Goal: Entertainment & Leisure: Consume media (video, audio)

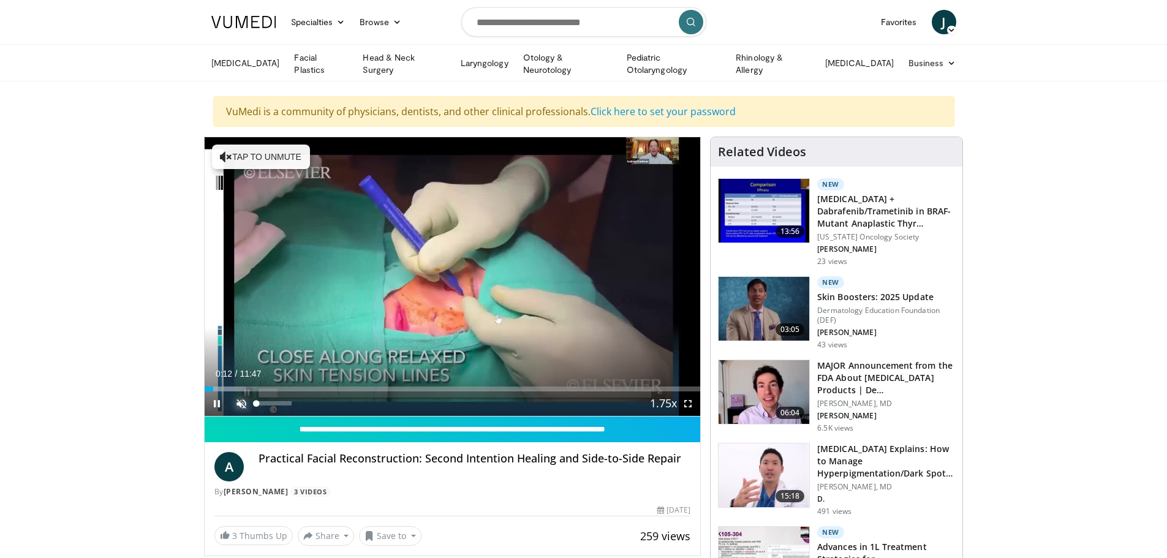
click at [241, 403] on span "Video Player" at bounding box center [241, 403] width 25 height 25
click at [687, 403] on span "Video Player" at bounding box center [688, 403] width 25 height 25
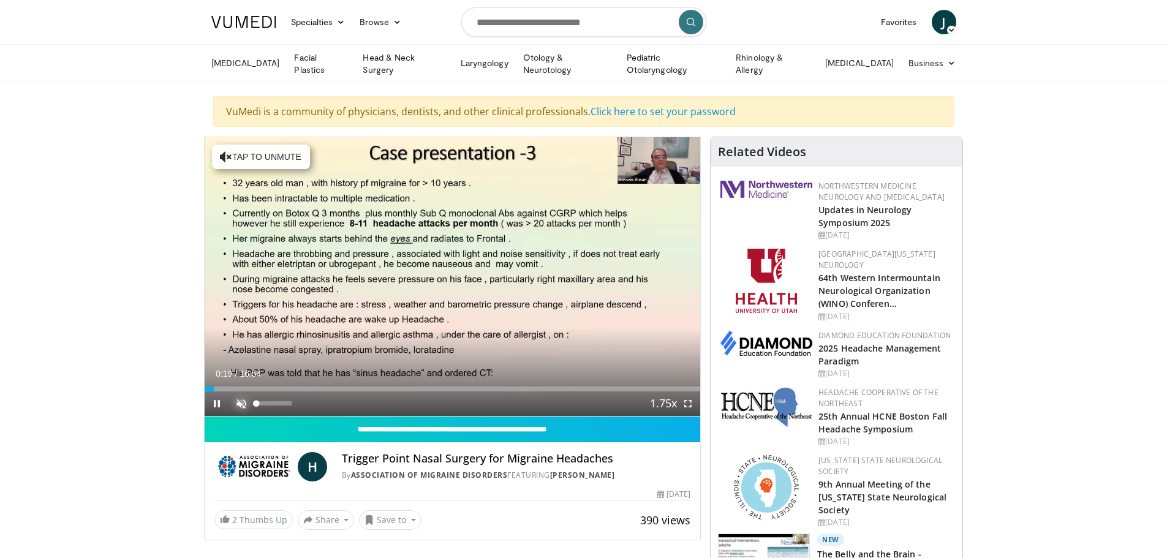
click at [242, 403] on span "Video Player" at bounding box center [241, 403] width 25 height 25
drag, startPoint x: 218, startPoint y: 389, endPoint x: 262, endPoint y: 393, distance: 44.3
click at [262, 393] on div "Current Time 1:58 / Duration 16:54 Play Skip Backward Skip Forward Mute 18% Loa…" at bounding box center [453, 403] width 496 height 25
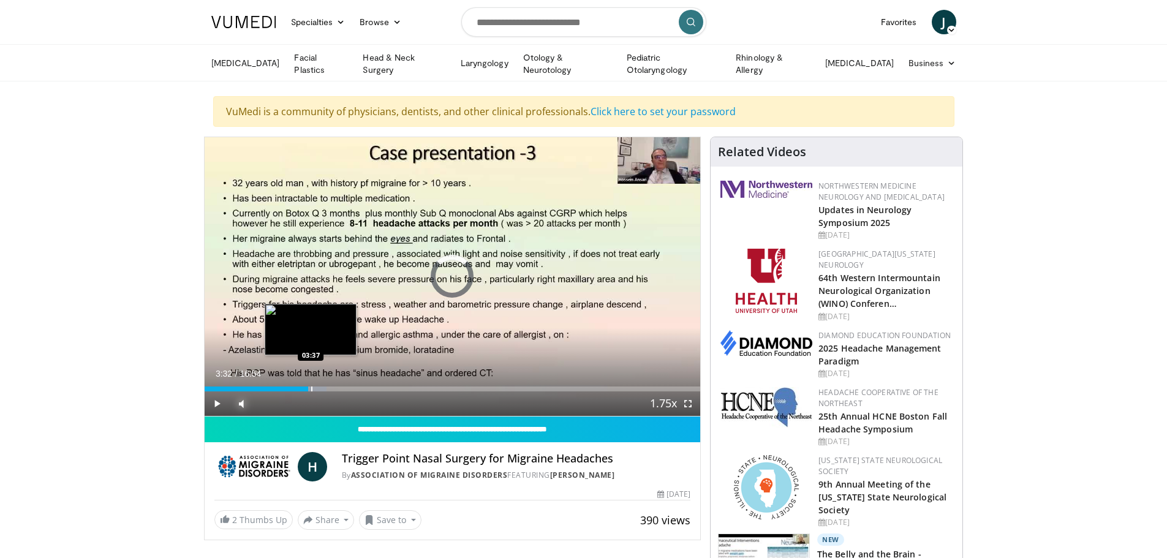
drag, startPoint x: 292, startPoint y: 387, endPoint x: 317, endPoint y: 388, distance: 25.1
click at [317, 388] on div "Loaded : 24.61% 03:37 03:37" at bounding box center [453, 389] width 496 height 5
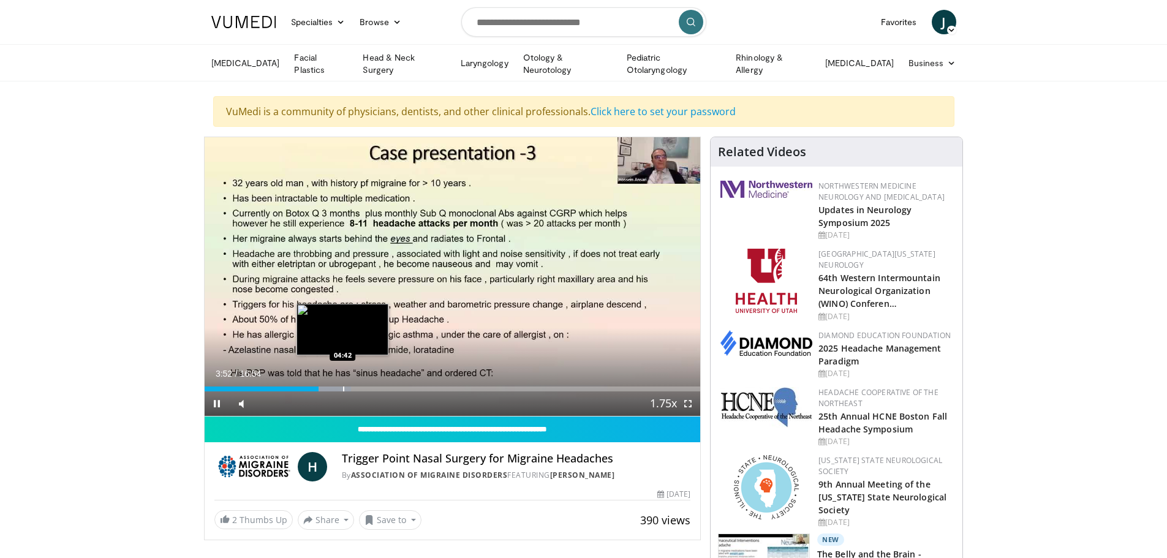
drag, startPoint x: 317, startPoint y: 388, endPoint x: 343, endPoint y: 388, distance: 25.7
click at [343, 388] on video-js "**********" at bounding box center [453, 276] width 496 height 279
drag, startPoint x: 323, startPoint y: 386, endPoint x: 354, endPoint y: 388, distance: 30.1
click at [354, 388] on div "Progress Bar" at bounding box center [354, 389] width 1 height 5
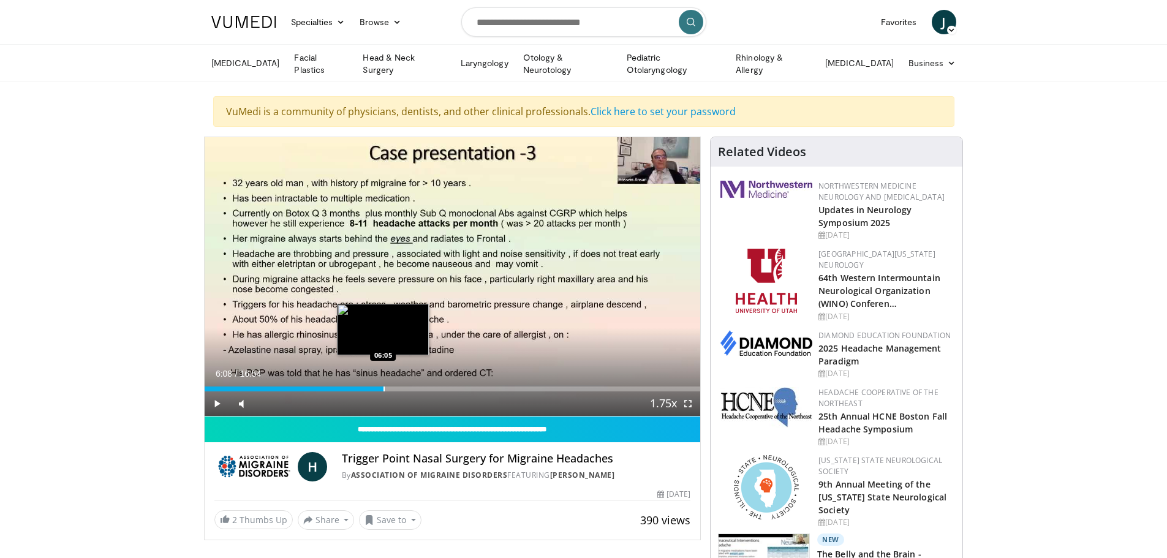
drag, startPoint x: 354, startPoint y: 388, endPoint x: 384, endPoint y: 389, distance: 30.7
click at [384, 389] on div "Progress Bar" at bounding box center [384, 389] width 1 height 5
drag, startPoint x: 384, startPoint y: 389, endPoint x: 403, endPoint y: 389, distance: 18.4
click at [403, 389] on div "Progress Bar" at bounding box center [403, 389] width 1 height 5
drag, startPoint x: 403, startPoint y: 389, endPoint x: 424, endPoint y: 390, distance: 20.9
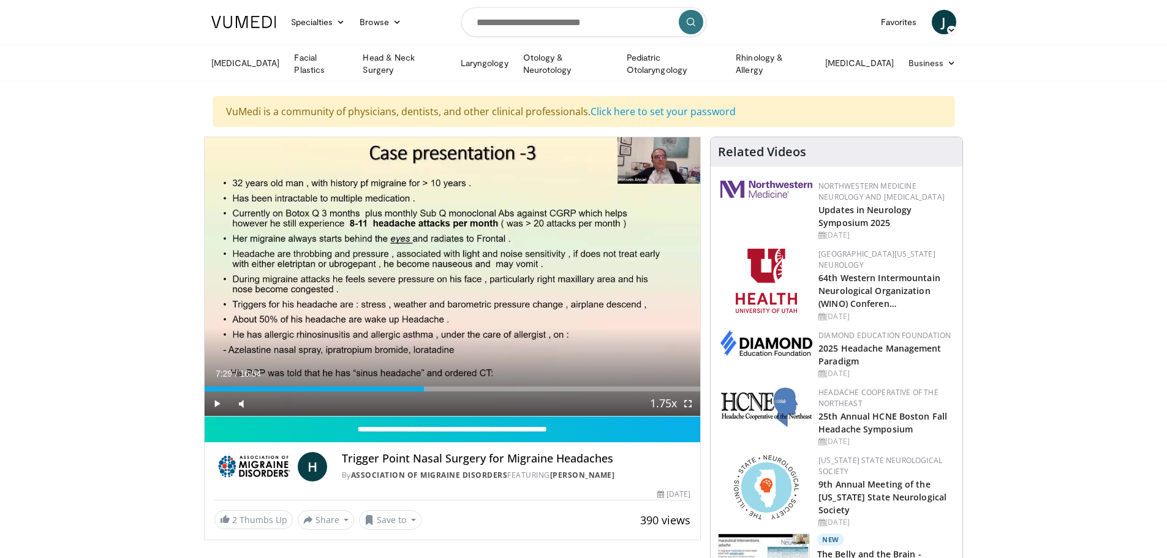
click at [424, 391] on div "Current Time 7:29 / Duration 16:54 Play Skip Backward Skip Forward Mute 18% Loa…" at bounding box center [453, 403] width 496 height 25
drag, startPoint x: 424, startPoint y: 390, endPoint x: 440, endPoint y: 391, distance: 15.9
click at [440, 391] on video-js "**********" at bounding box center [453, 276] width 496 height 279
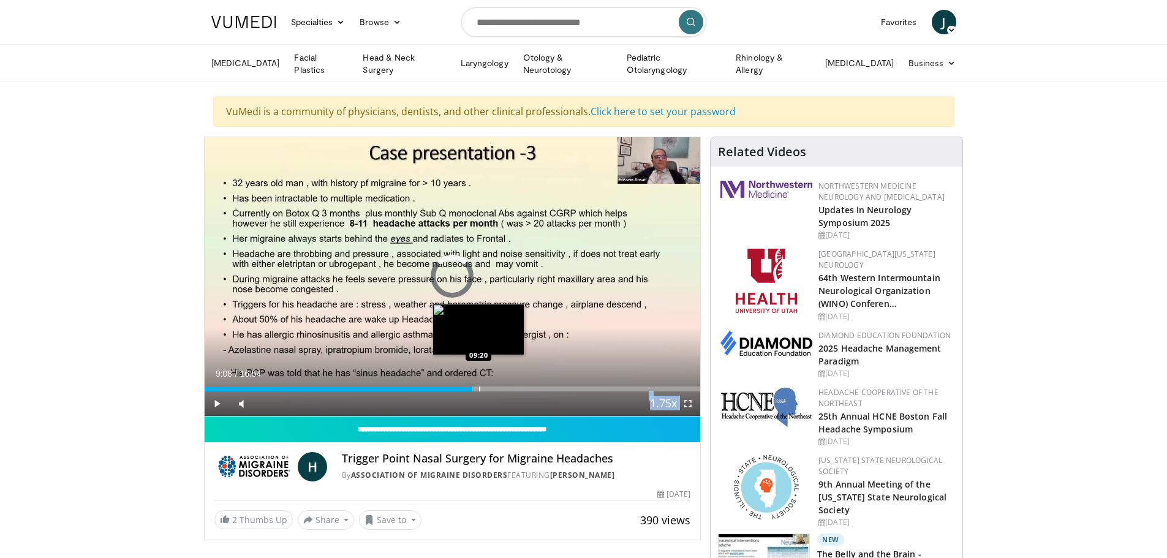
drag, startPoint x: 442, startPoint y: 386, endPoint x: 478, endPoint y: 388, distance: 36.2
click at [479, 388] on div "Progress Bar" at bounding box center [479, 389] width 1 height 5
drag, startPoint x: 480, startPoint y: 389, endPoint x: 499, endPoint y: 392, distance: 19.8
click at [499, 392] on div "Current Time 9:38 / Duration 16:54 Play Skip Backward Skip Forward Mute 18% Loa…" at bounding box center [453, 403] width 496 height 25
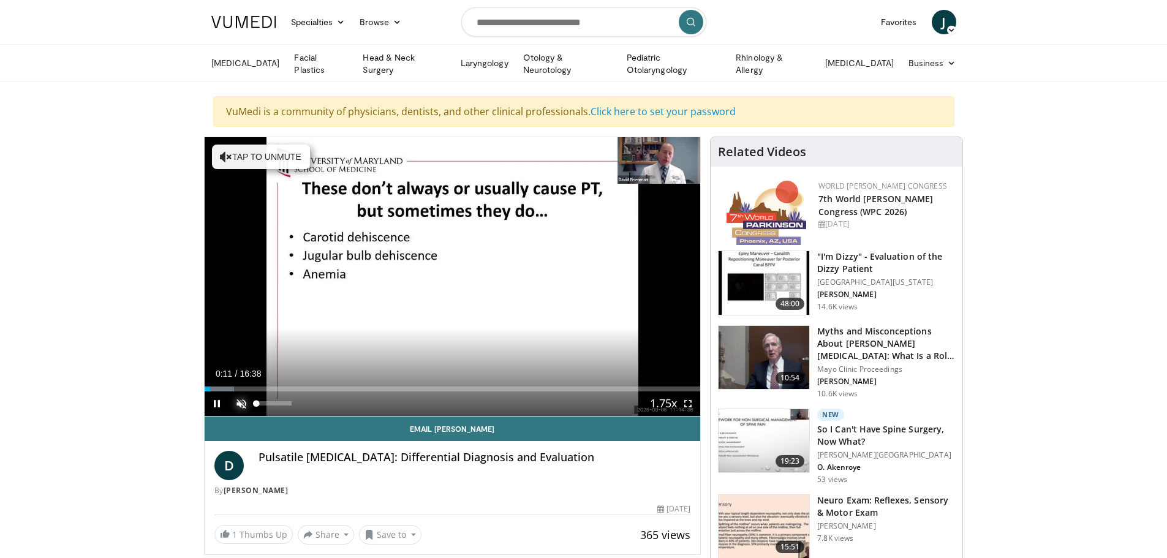
click at [243, 402] on span "Video Player" at bounding box center [241, 403] width 25 height 25
click at [241, 401] on span "Video Player" at bounding box center [241, 403] width 25 height 25
